Goal: Information Seeking & Learning: Learn about a topic

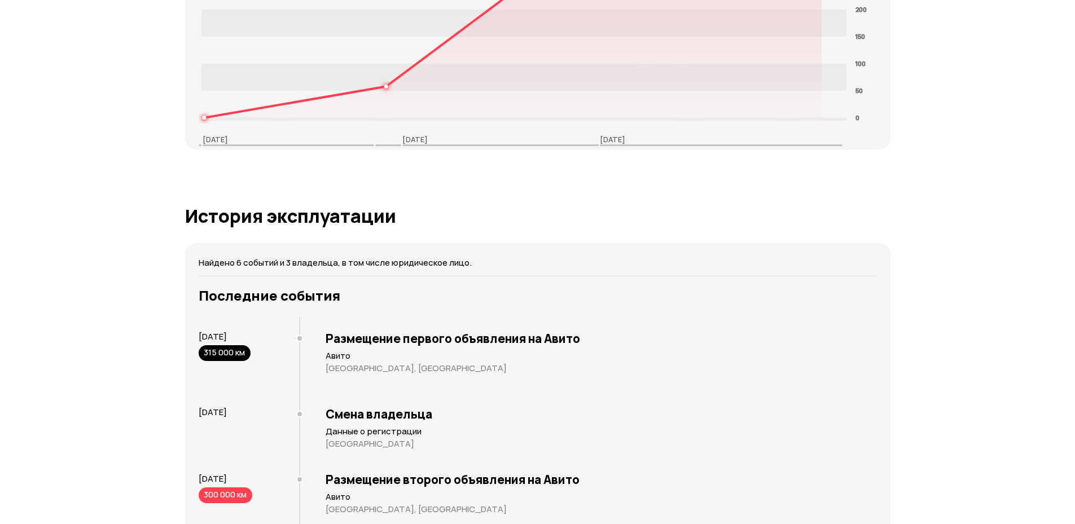
scroll to position [2235, 0]
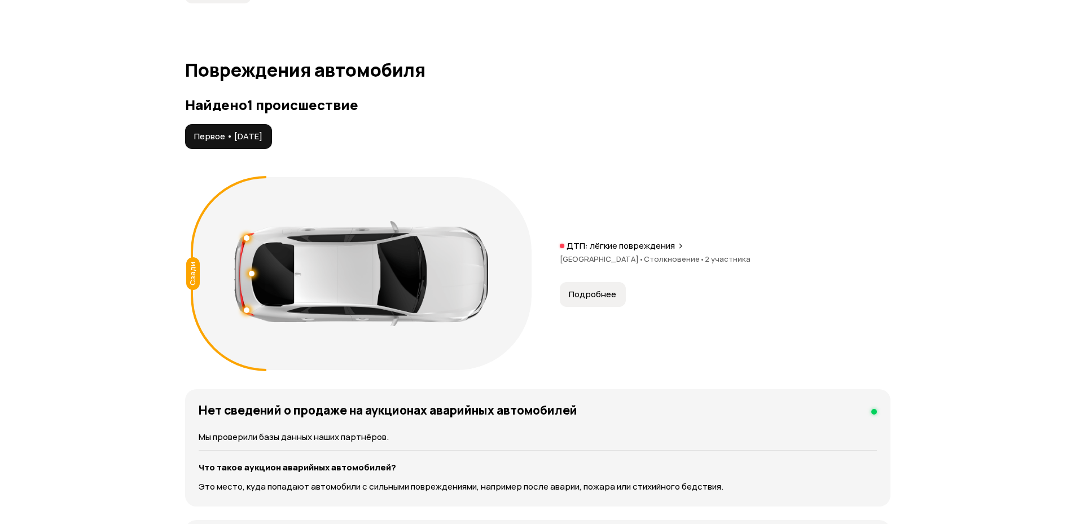
scroll to position [1151, 0]
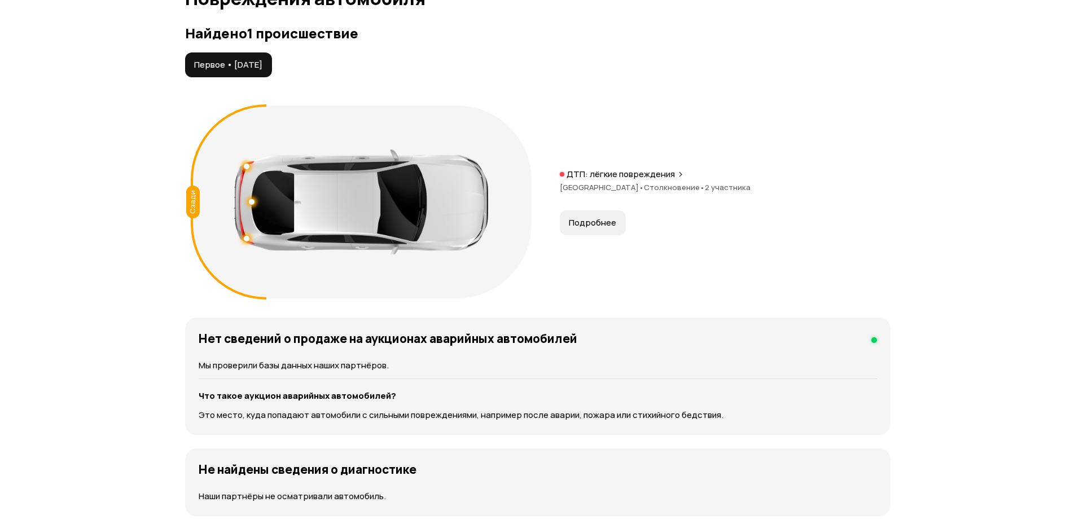
click at [598, 229] on span "Подробнее" at bounding box center [592, 222] width 47 height 11
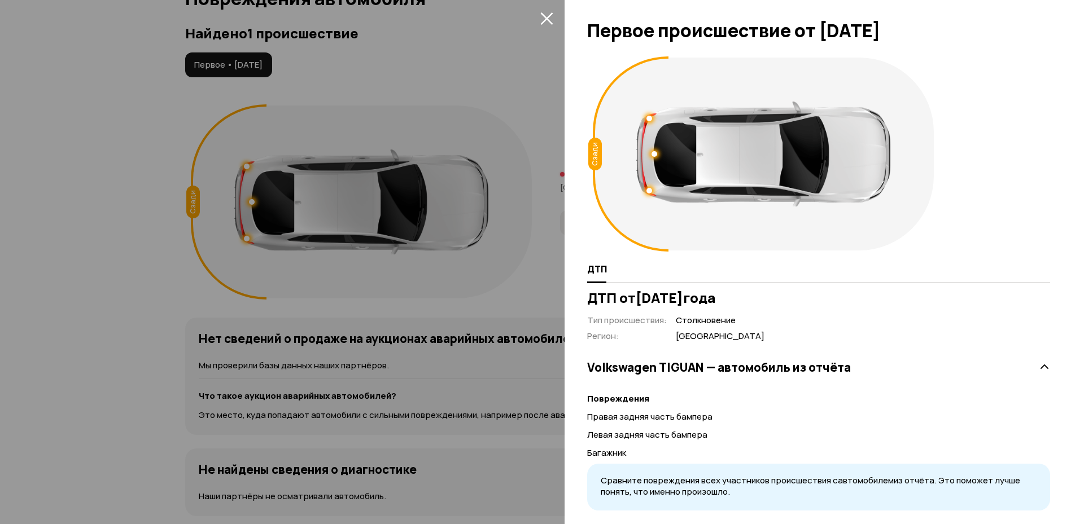
click at [544, 22] on icon "закрыть" at bounding box center [546, 18] width 13 height 13
